Goal: Obtain resource: Obtain resource

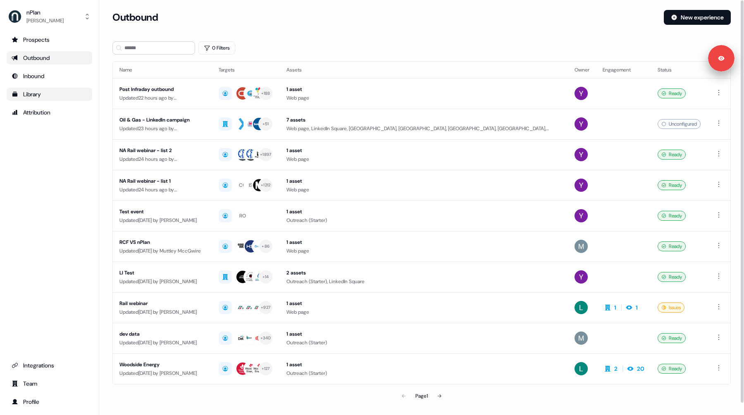
click at [31, 92] on div "Library" at bounding box center [50, 94] width 76 height 8
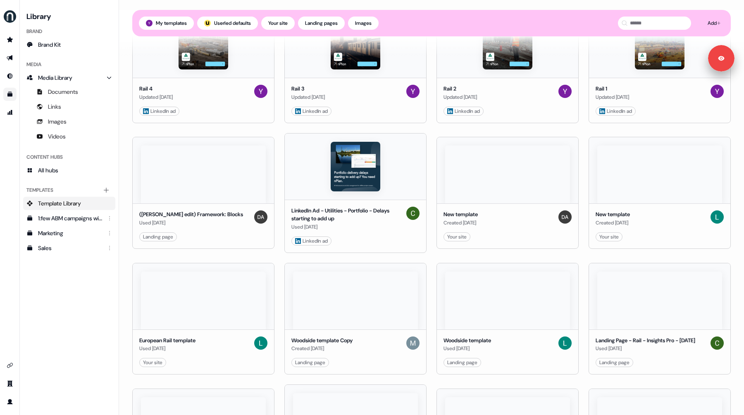
scroll to position [375, 0]
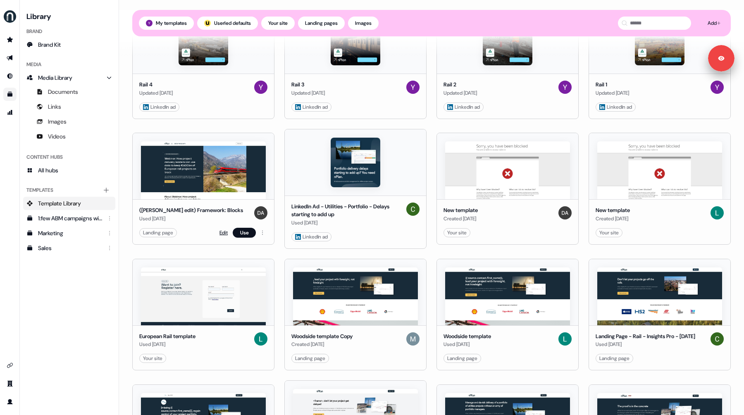
click at [222, 234] on link "Edit" at bounding box center [223, 232] width 8 height 8
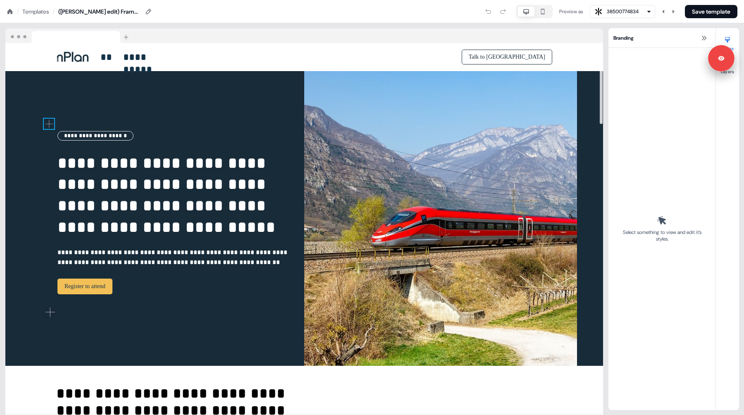
click at [48, 119] on img at bounding box center [49, 124] width 10 height 10
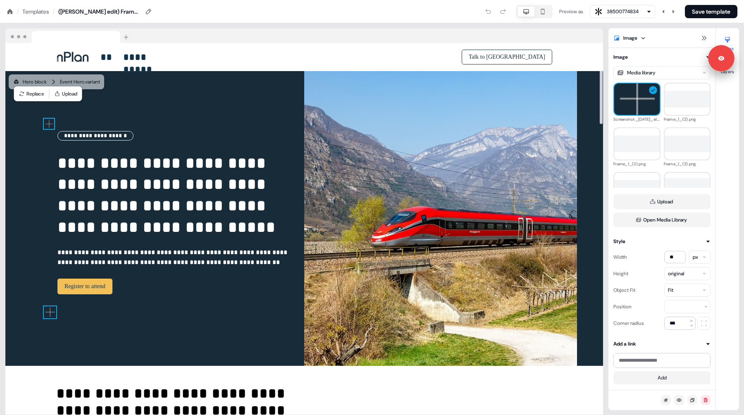
click at [50, 318] on img at bounding box center [50, 312] width 12 height 12
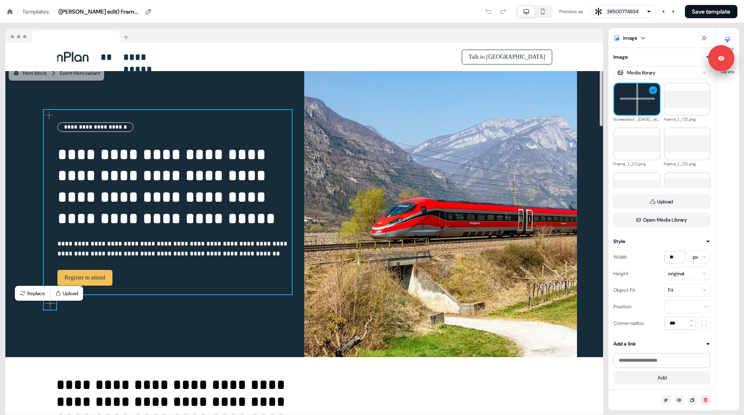
scroll to position [10, 0]
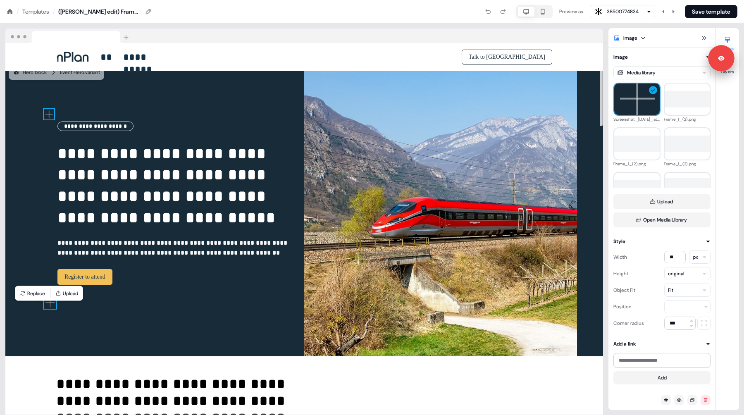
click at [48, 109] on img at bounding box center [49, 114] width 10 height 10
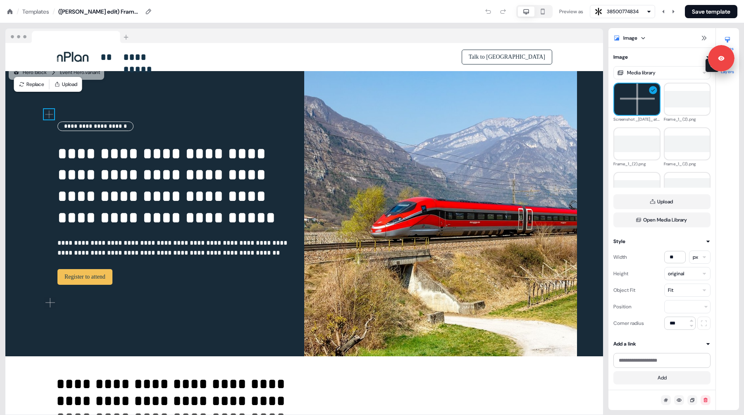
click at [726, 73] on button "Layers" at bounding box center [727, 65] width 23 height 18
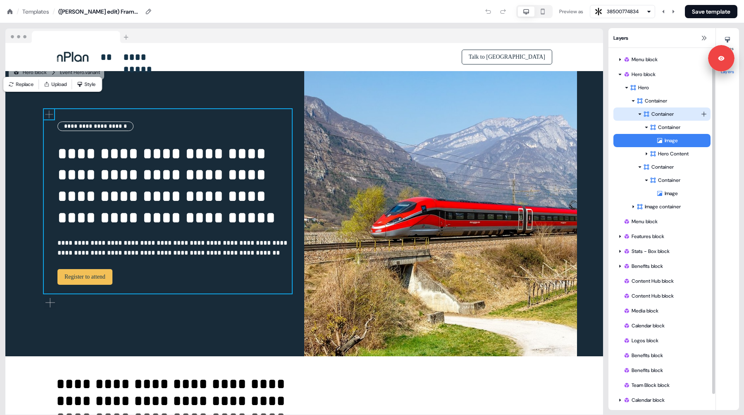
click at [640, 112] on icon at bounding box center [639, 114] width 4 height 4
click at [641, 113] on icon at bounding box center [639, 114] width 4 height 4
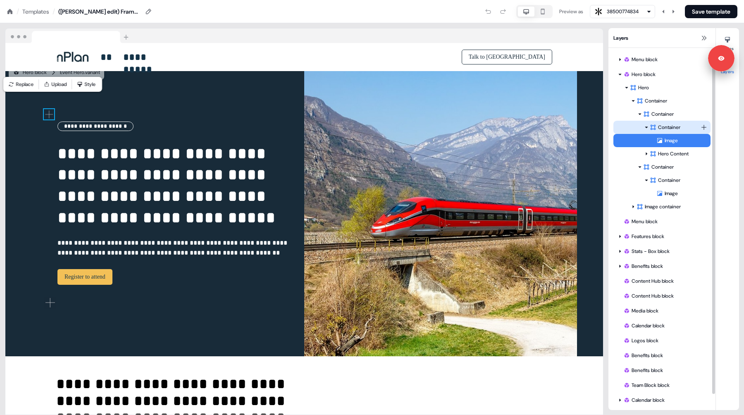
click at [665, 128] on div "Container" at bounding box center [674, 127] width 51 height 8
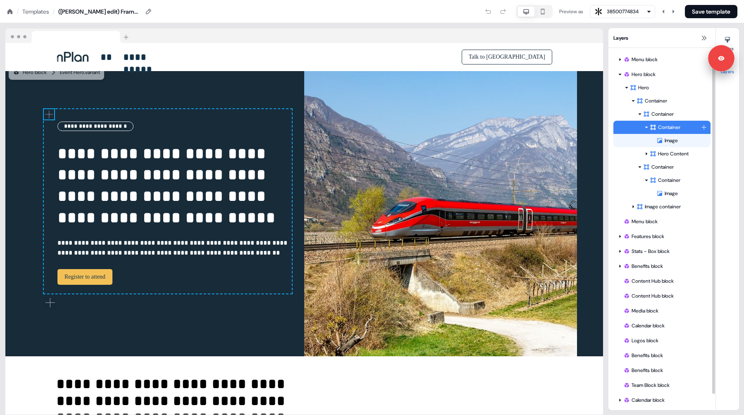
scroll to position [0, 0]
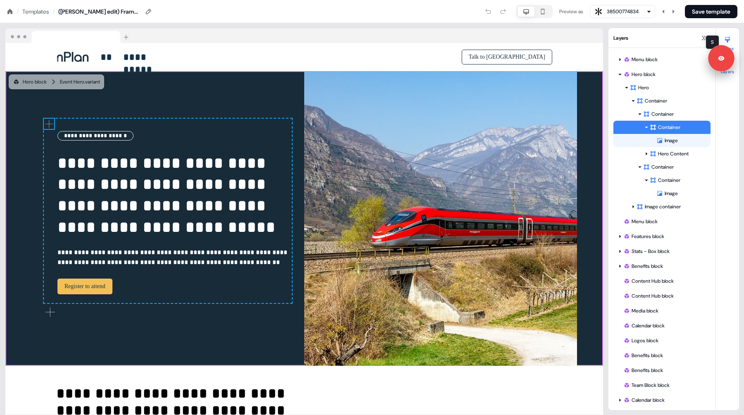
click at [728, 40] on icon at bounding box center [727, 40] width 5 height 6
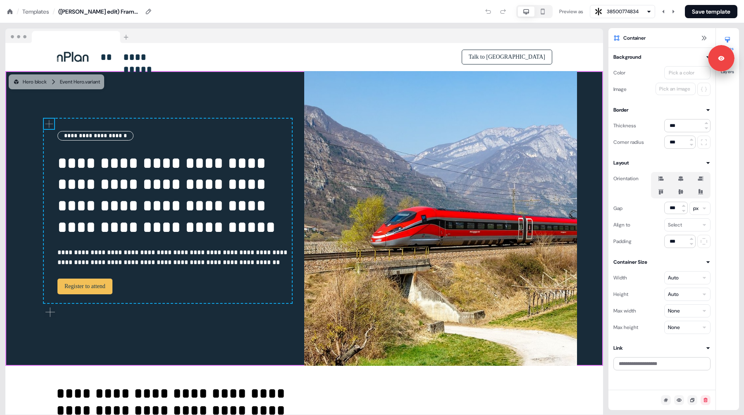
click at [682, 180] on icon at bounding box center [680, 178] width 5 height 5
click at [682, 180] on button "button" at bounding box center [680, 178] width 7 height 7
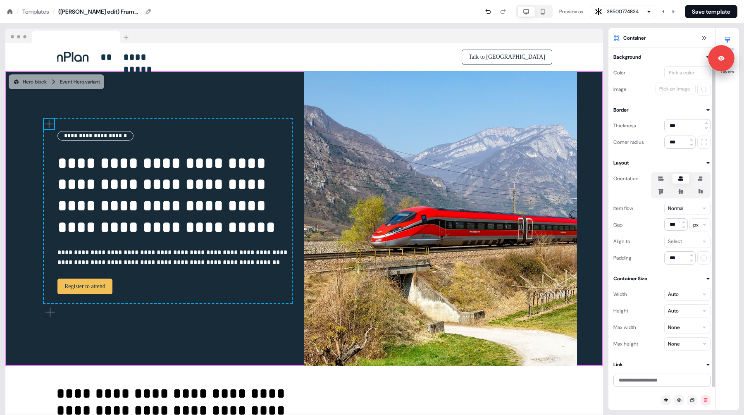
click at [681, 185] on div at bounding box center [680, 185] width 59 height 26
click at [680, 195] on label at bounding box center [680, 192] width 17 height 10
click at [680, 195] on button "button" at bounding box center [680, 191] width 7 height 7
click at [657, 178] on icon at bounding box center [661, 178] width 10 height 7
click at [657, 178] on button "button" at bounding box center [660, 178] width 7 height 7
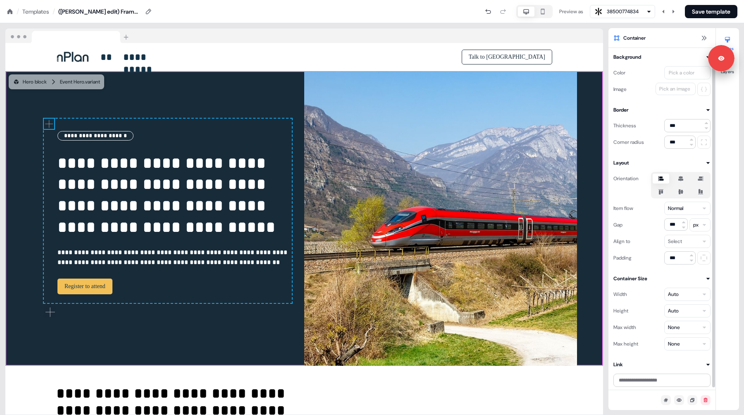
click at [658, 191] on icon at bounding box center [661, 191] width 10 height 7
click at [658, 191] on button "button" at bounding box center [660, 191] width 7 height 7
type button "row-start"
